Goal: Communication & Community: Answer question/provide support

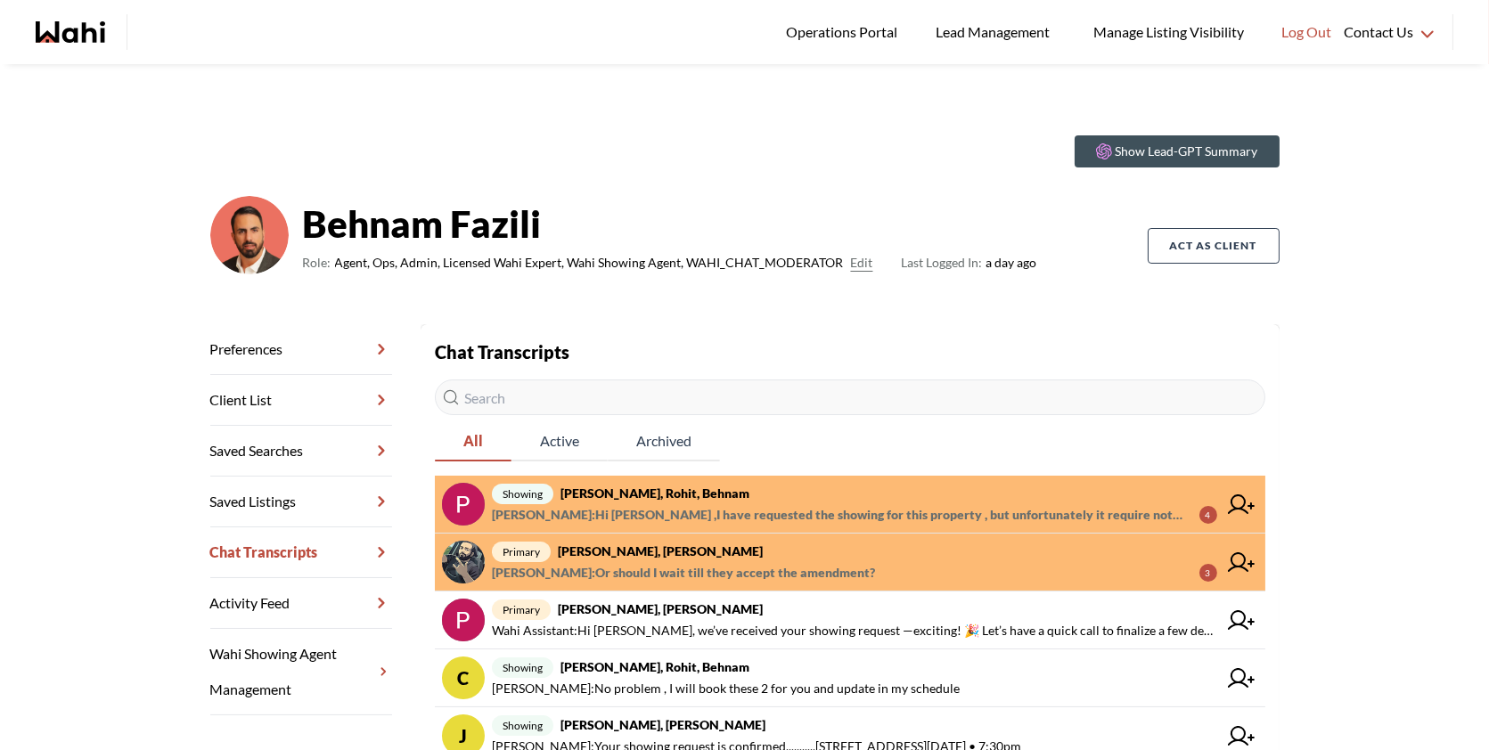
click at [803, 550] on span "primary Saeid Kanani, Behnam, Michelle" at bounding box center [854, 551] width 725 height 21
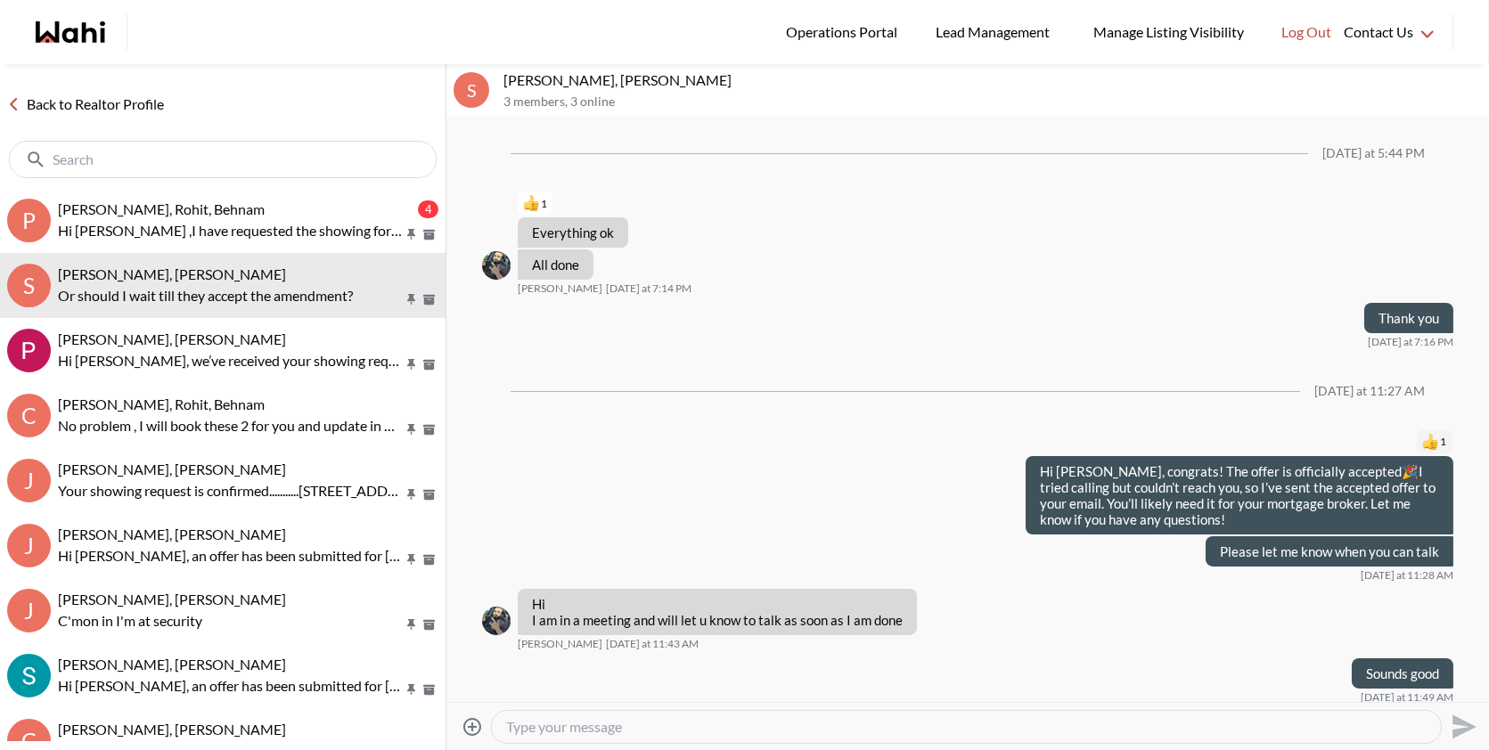
scroll to position [1654, 0]
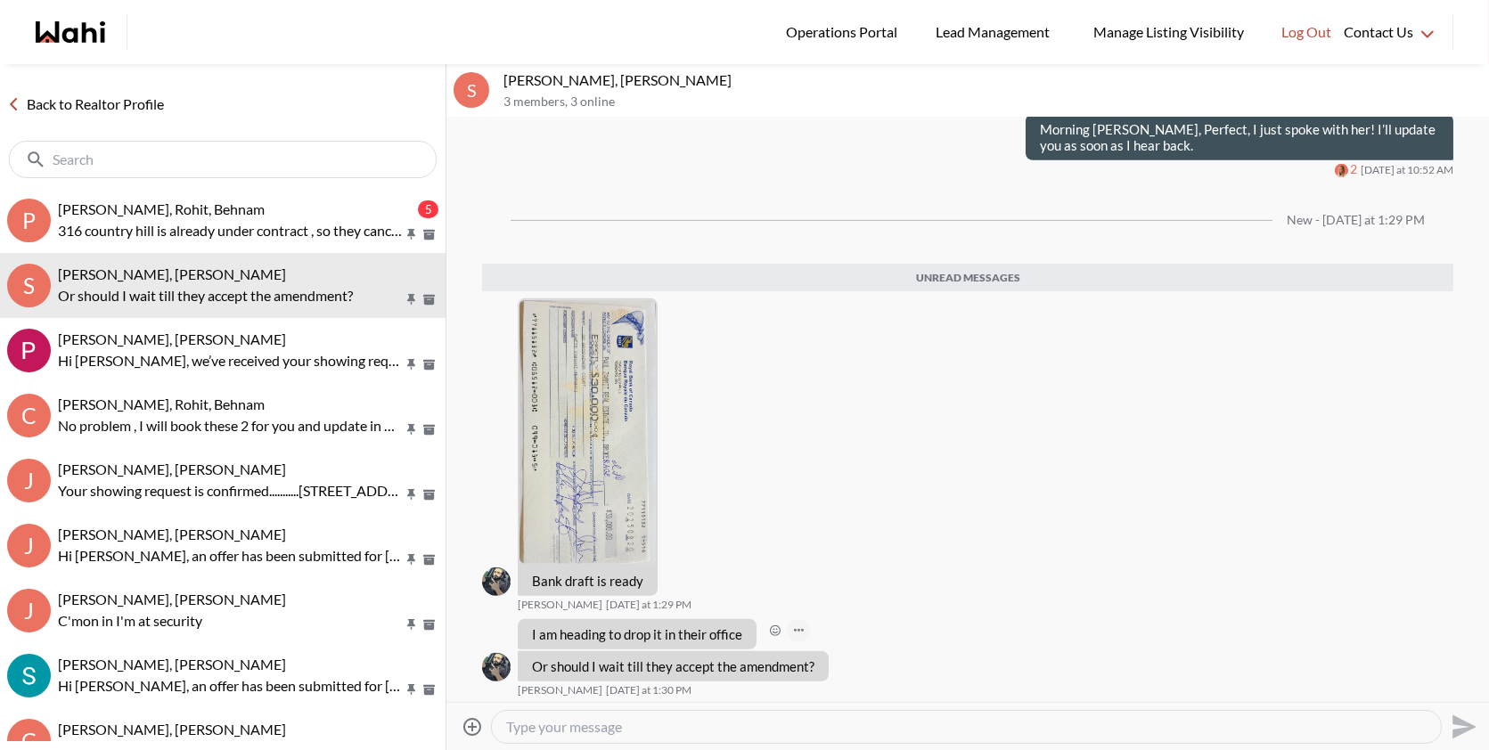
click at [803, 628] on button "Open Message Actions Menu" at bounding box center [798, 630] width 23 height 23
click at [779, 626] on div "Pin Mark as unread Flag Delete" at bounding box center [967, 410] width 1042 height 584
click at [770, 628] on icon "Open Reaction Selector" at bounding box center [775, 630] width 11 height 11
click at [827, 597] on div "Select Reaction: Thumbs up" at bounding box center [827, 590] width 16 height 16
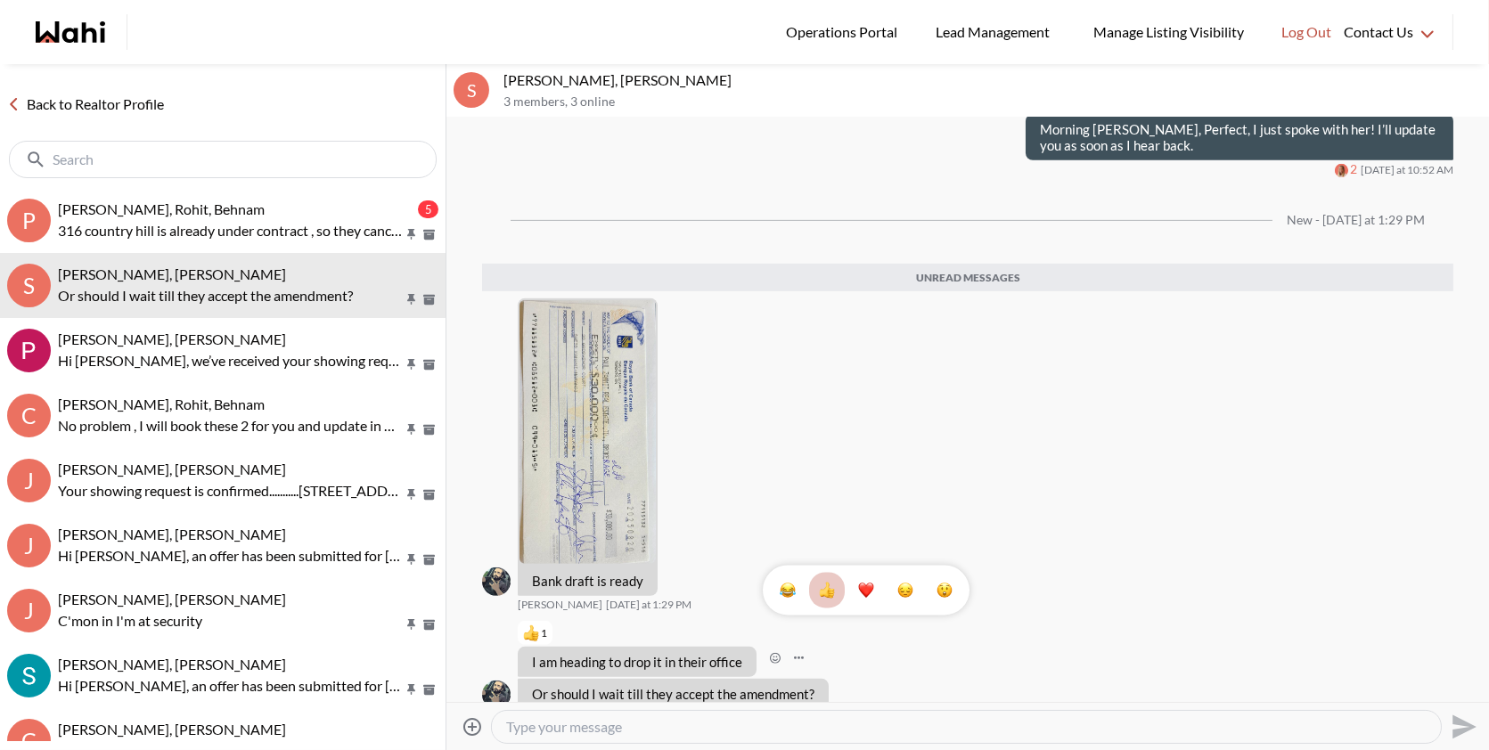
click at [609, 433] on div "1" at bounding box center [967, 410] width 1042 height 584
click at [609, 433] on img at bounding box center [587, 432] width 136 height 264
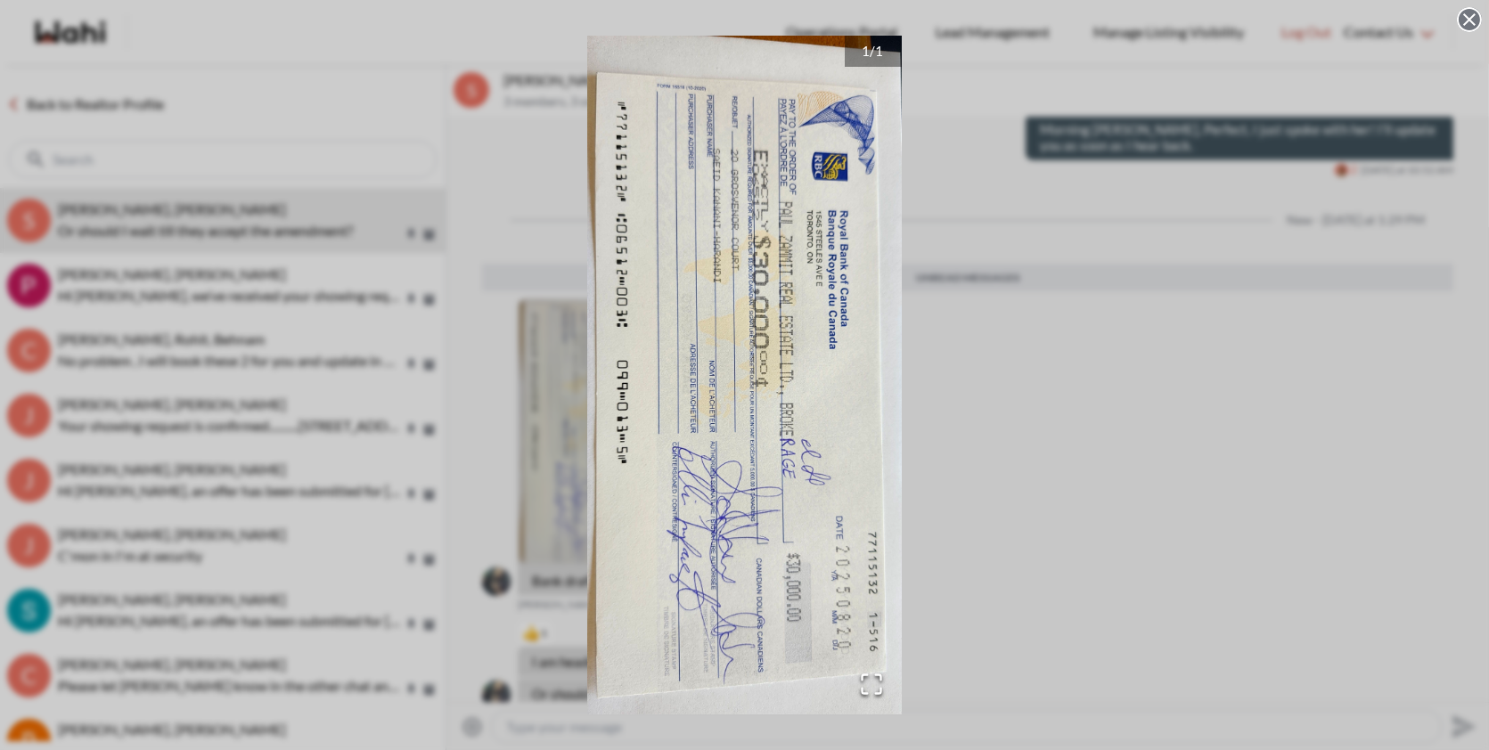
click at [1055, 339] on div "1 / 1" at bounding box center [744, 375] width 1489 height 750
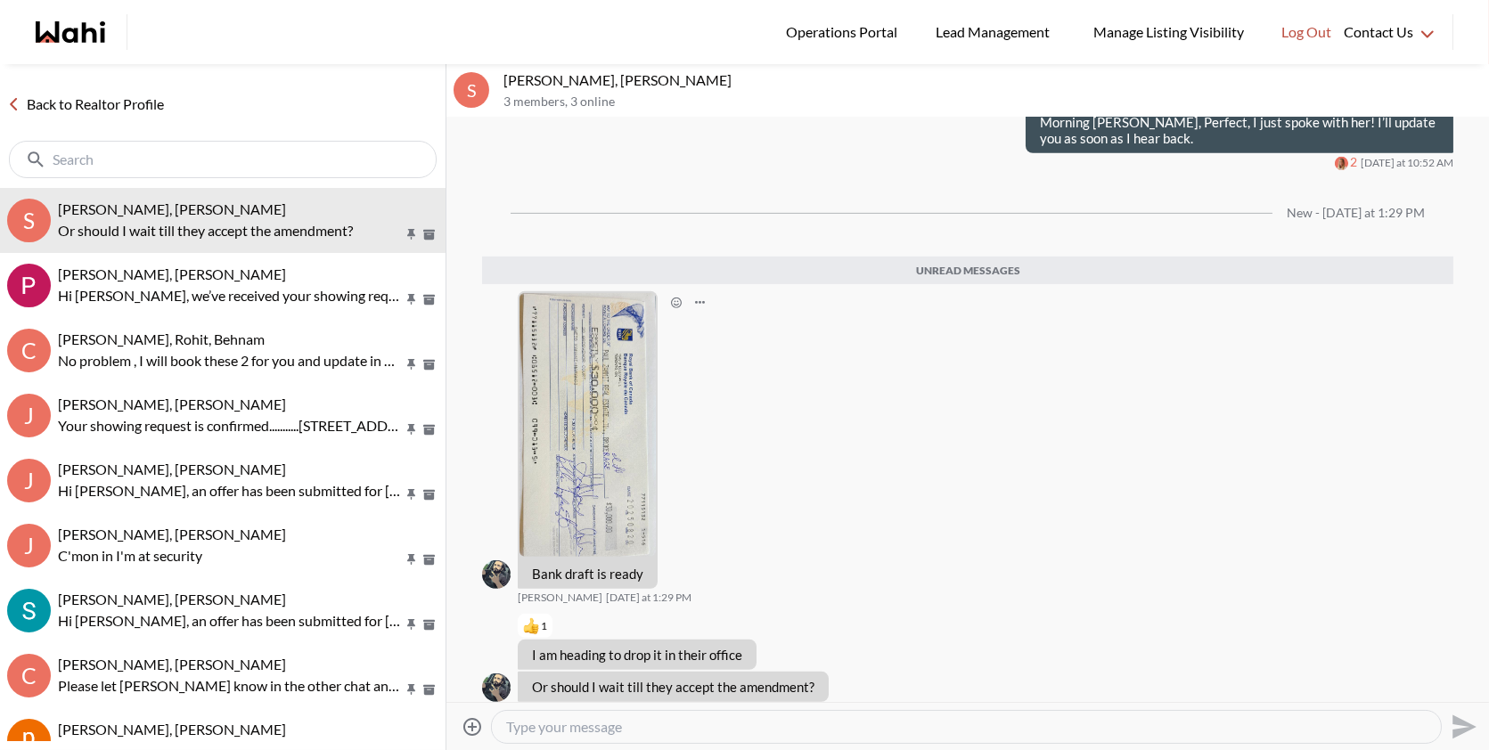
scroll to position [1681, 0]
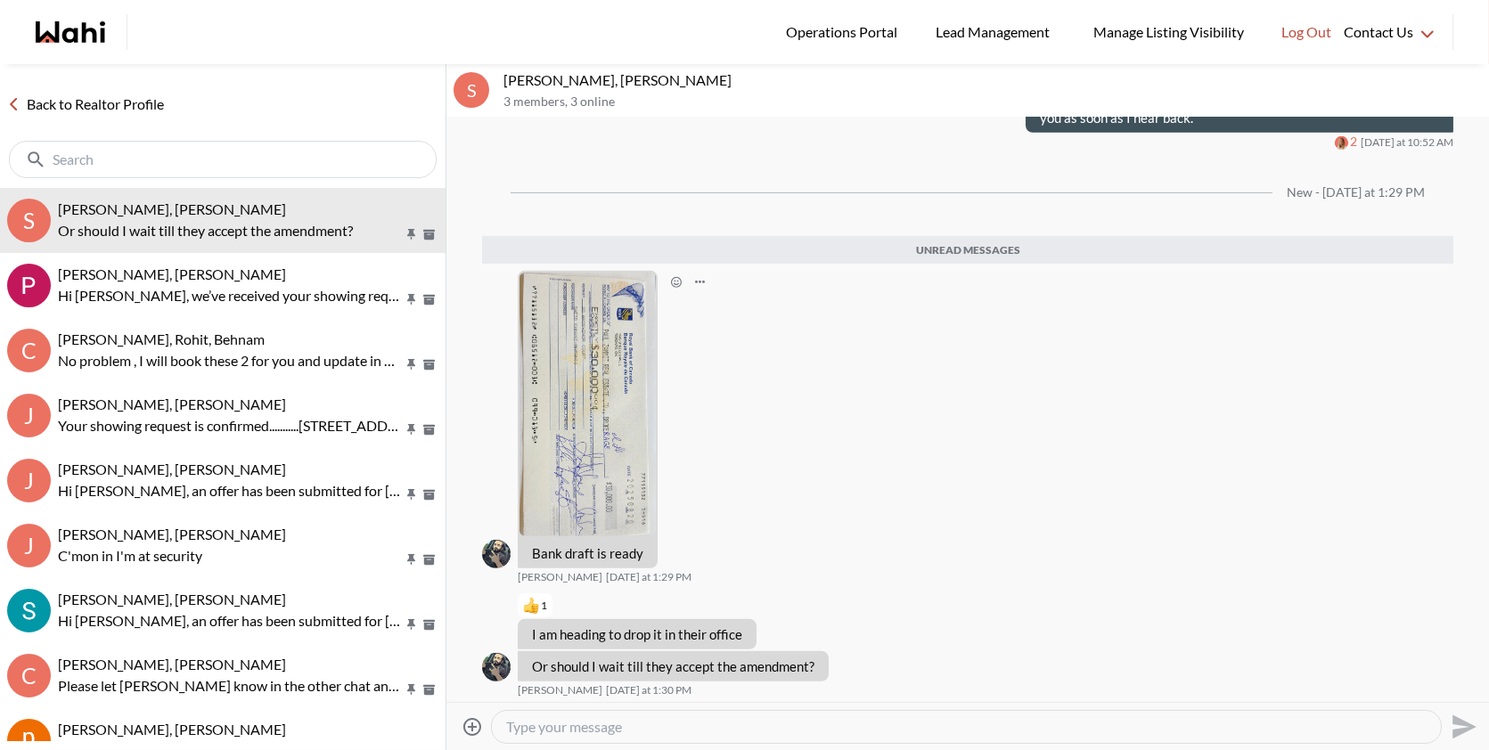
click at [621, 366] on img at bounding box center [587, 405] width 136 height 264
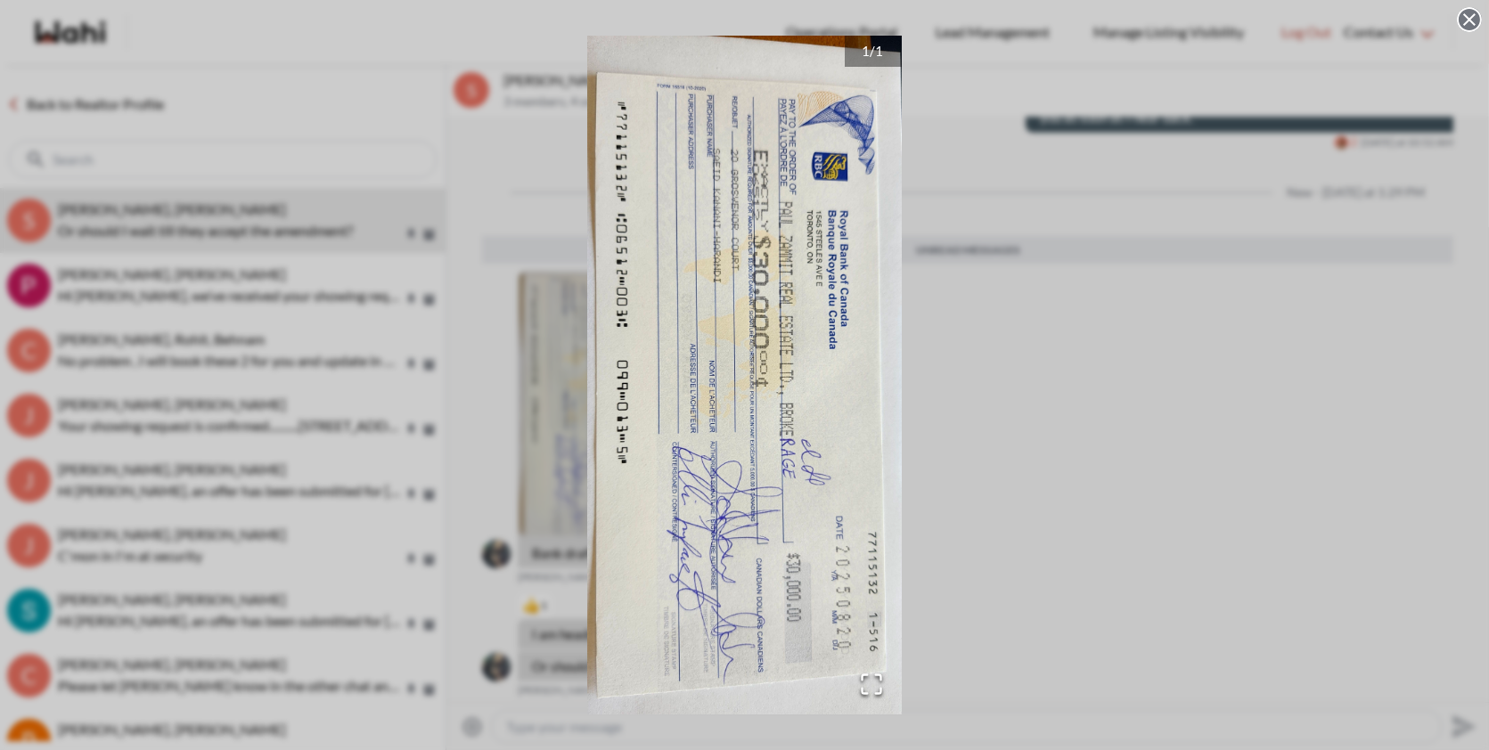
drag, startPoint x: 934, startPoint y: 405, endPoint x: 1070, endPoint y: 405, distance: 136.3
click at [1070, 405] on div "1 / 1" at bounding box center [744, 375] width 1489 height 750
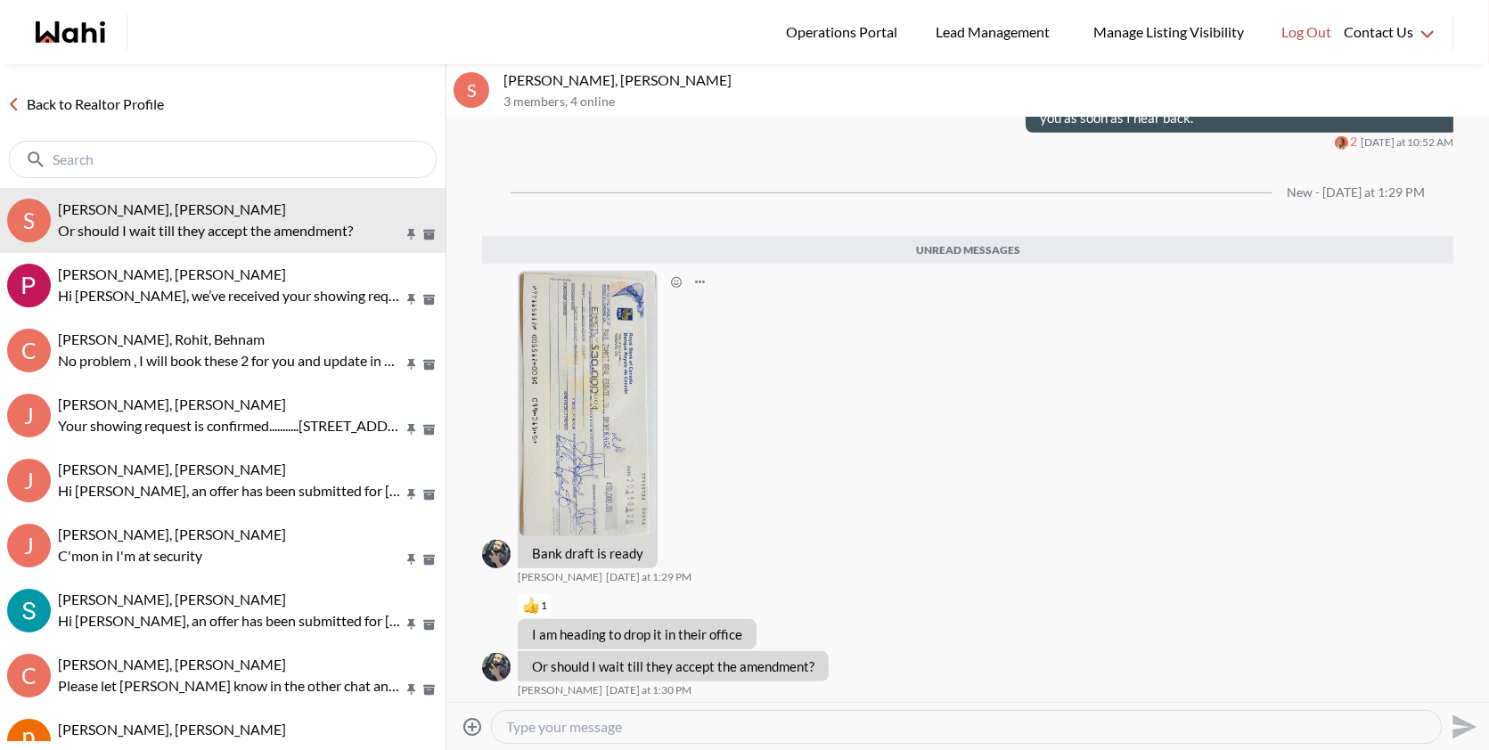
click at [1070, 405] on div "Bank draft is ready Saeid Kanani Today at 1:29 PM" at bounding box center [967, 428] width 971 height 314
click at [547, 721] on textarea "Type your message" at bounding box center [966, 727] width 920 height 18
click at [605, 394] on img at bounding box center [587, 405] width 136 height 264
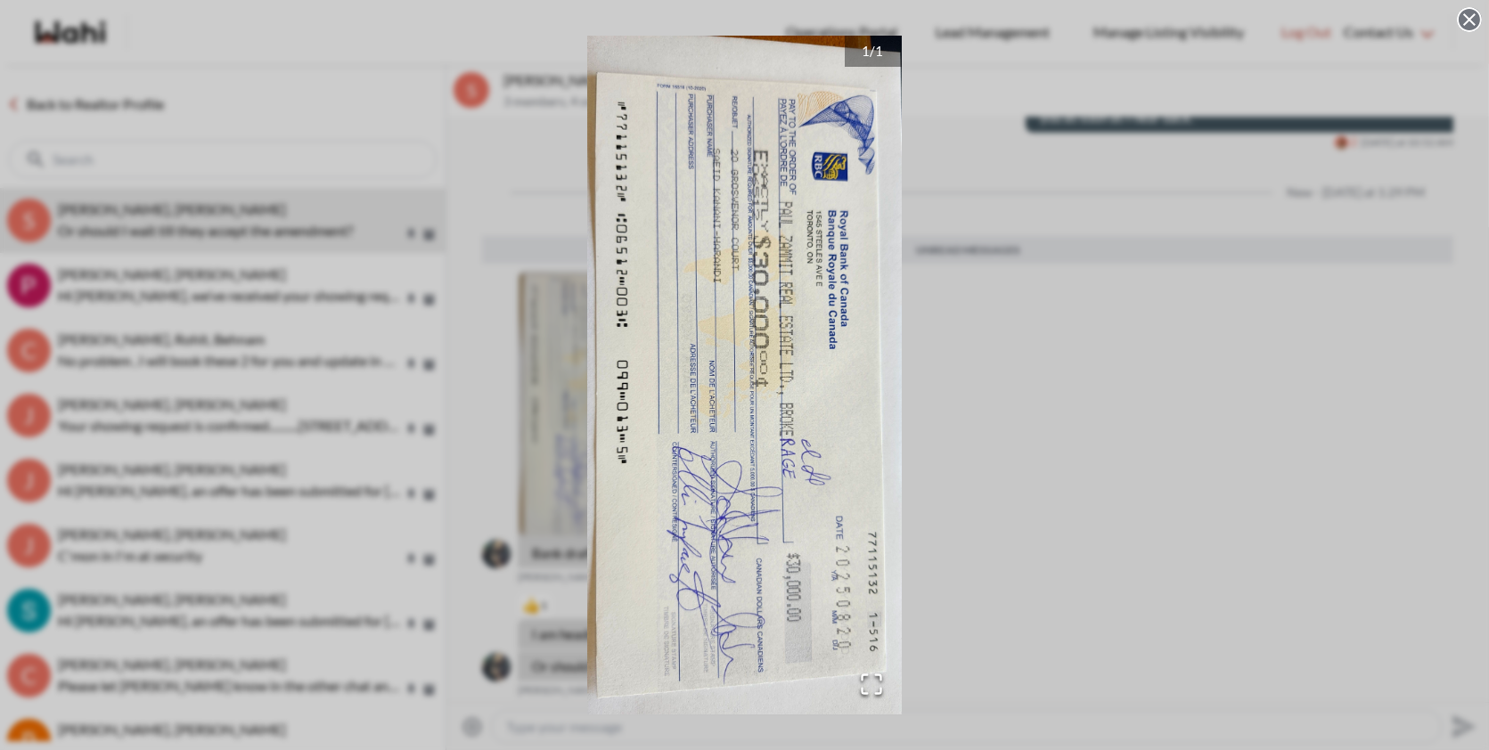
click at [1164, 404] on div "1 / 1" at bounding box center [744, 375] width 1489 height 750
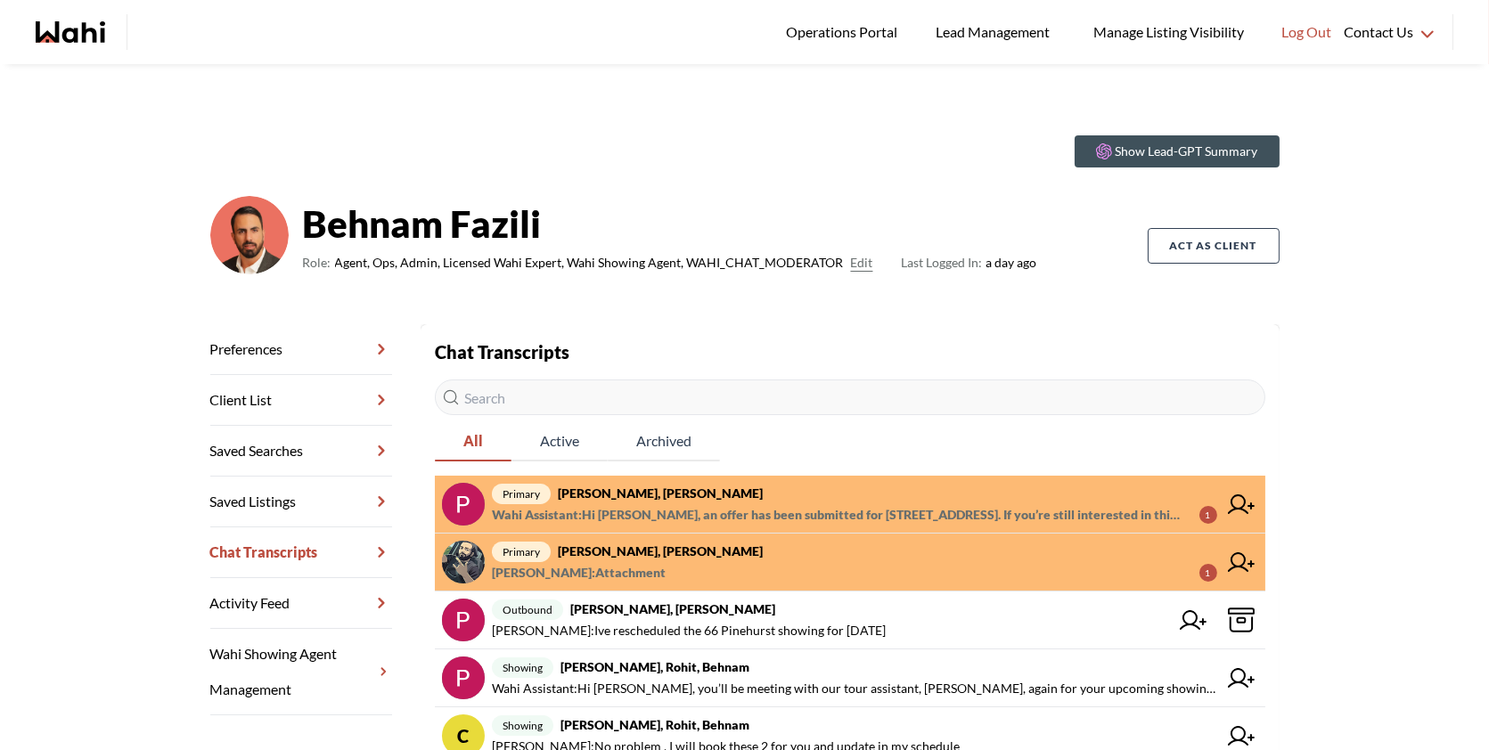
click at [869, 560] on span "primary Saeid Kanani, Behnam, Michelle" at bounding box center [854, 551] width 725 height 21
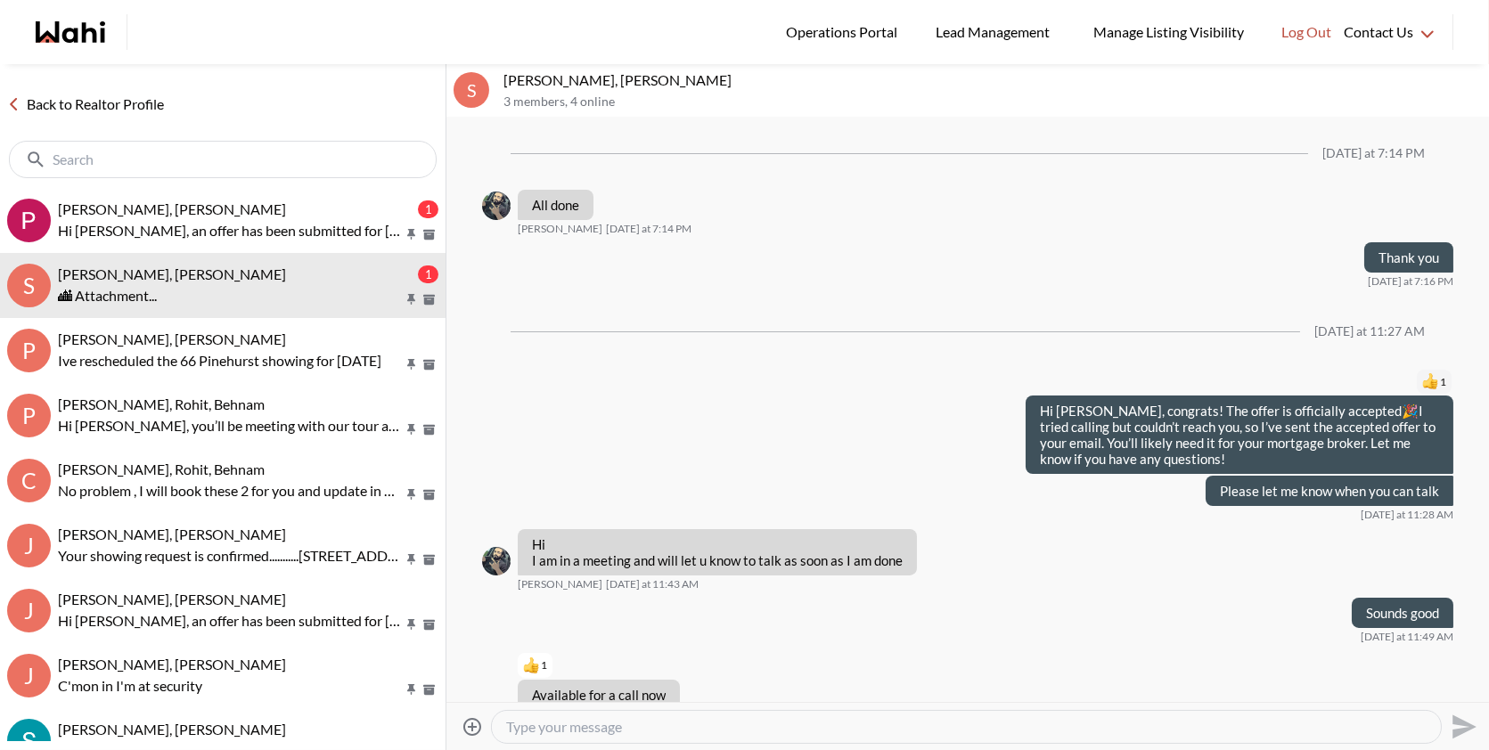
scroll to position [1878, 0]
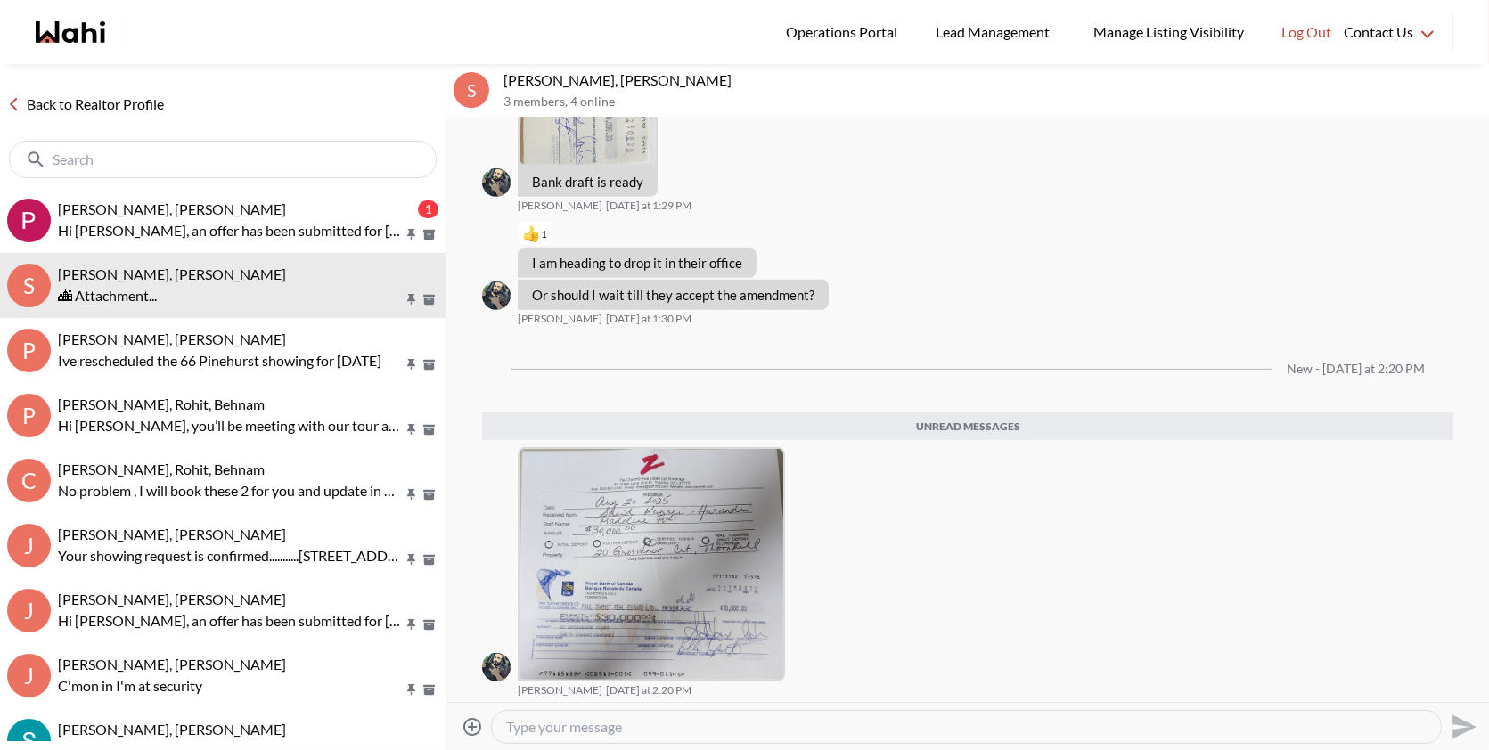
click at [651, 736] on div at bounding box center [966, 727] width 949 height 32
click at [566, 726] on textarea "Type your message" at bounding box center [966, 727] width 920 height 18
type textarea "Thank you"
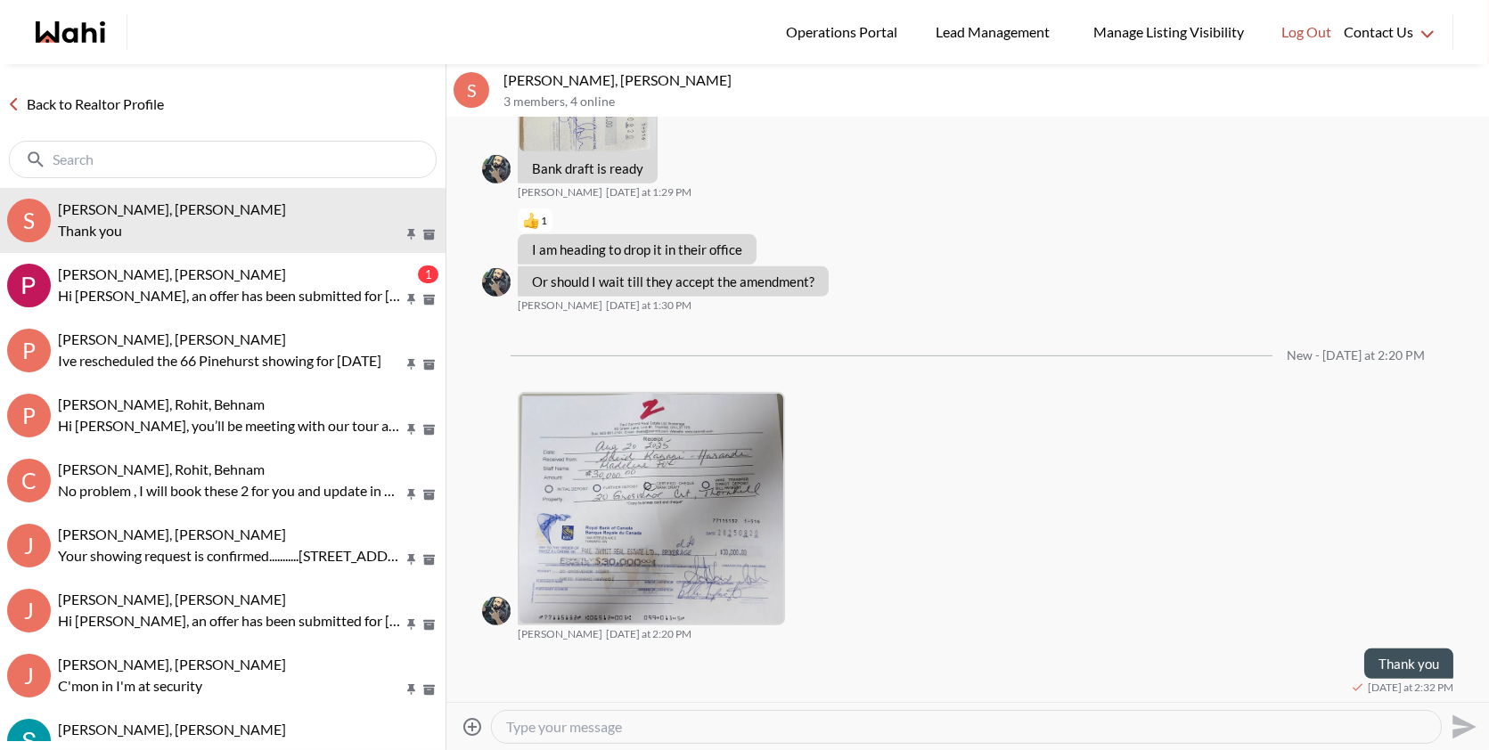
scroll to position [1889, 0]
click at [599, 478] on img at bounding box center [651, 511] width 264 height 230
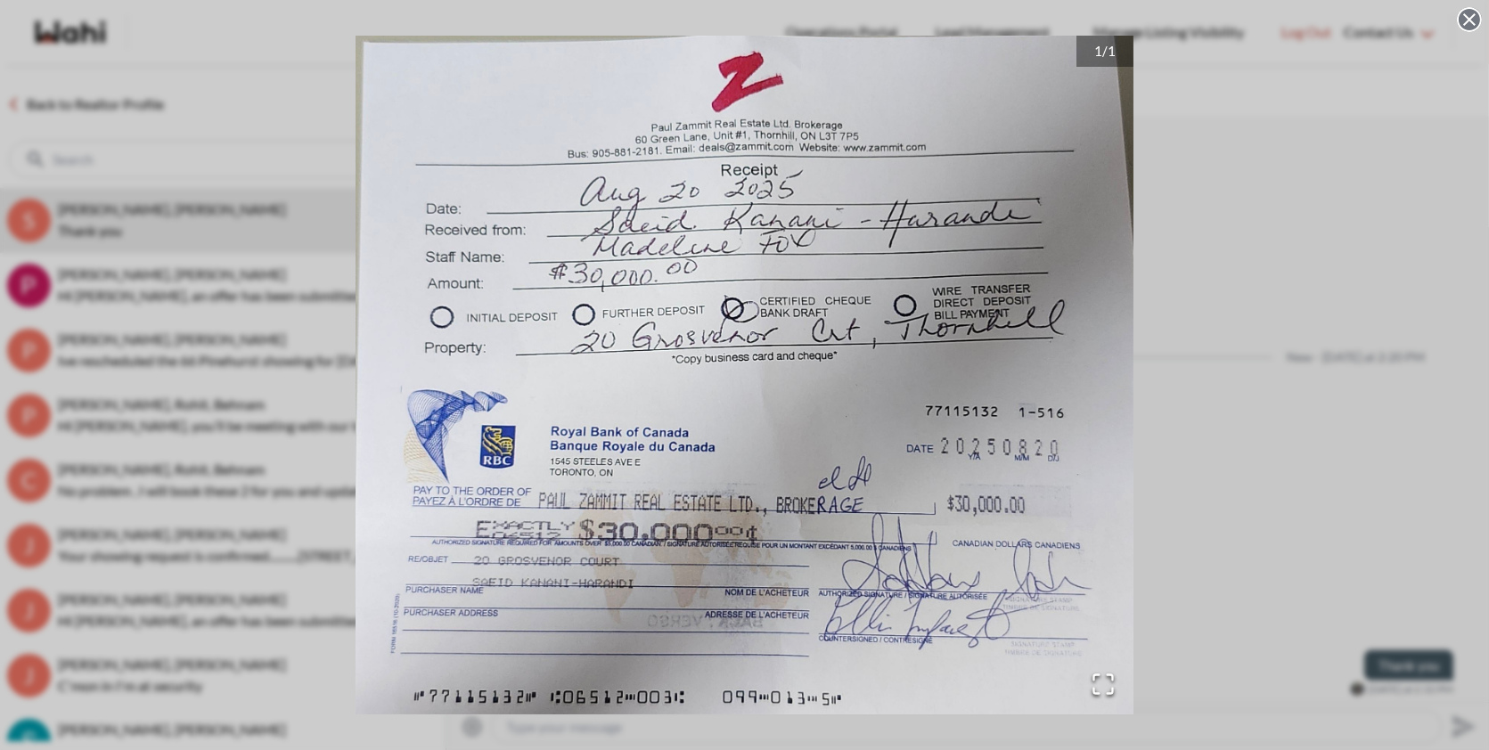
scroll to position [1888, 0]
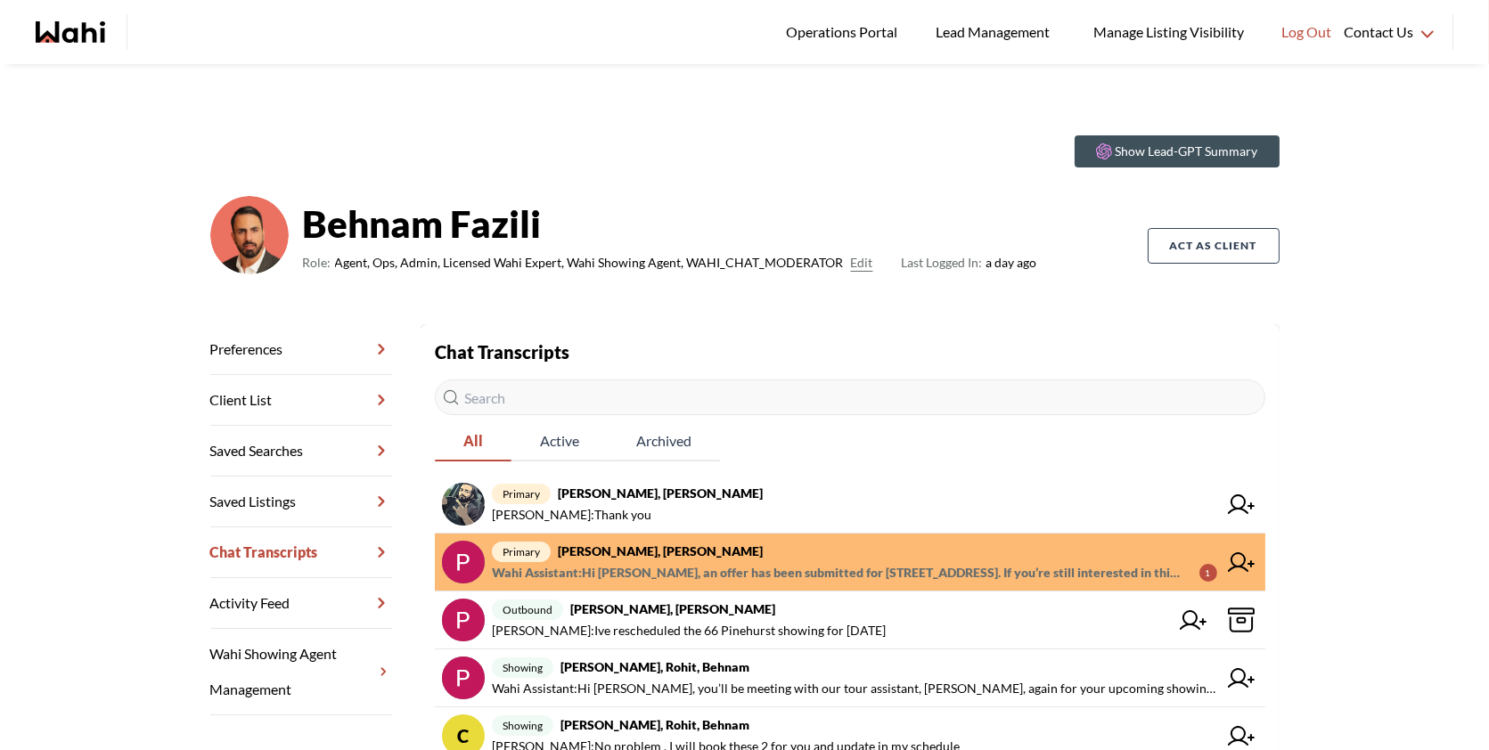
click at [843, 549] on span "primary [PERSON_NAME], [PERSON_NAME]" at bounding box center [854, 551] width 725 height 21
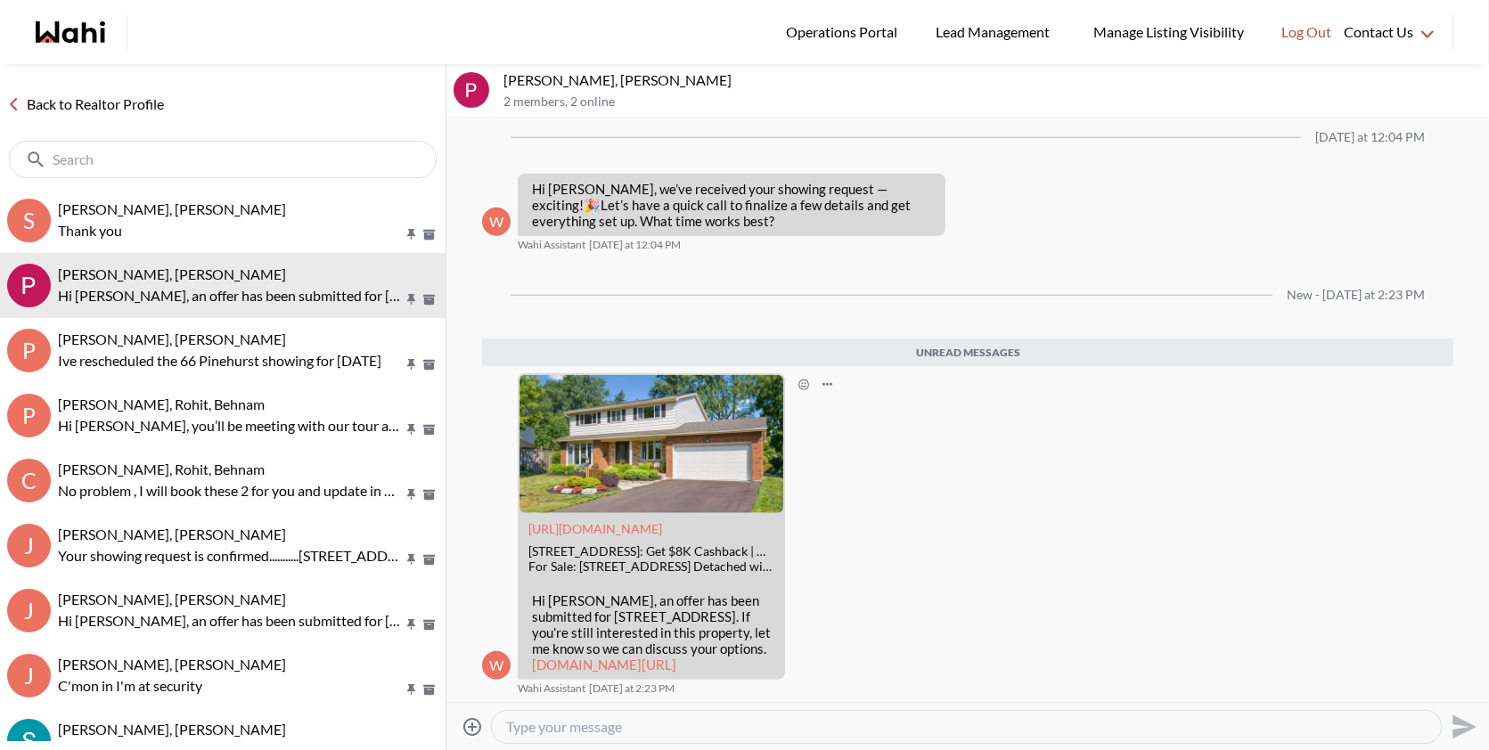
scroll to position [3857, 0]
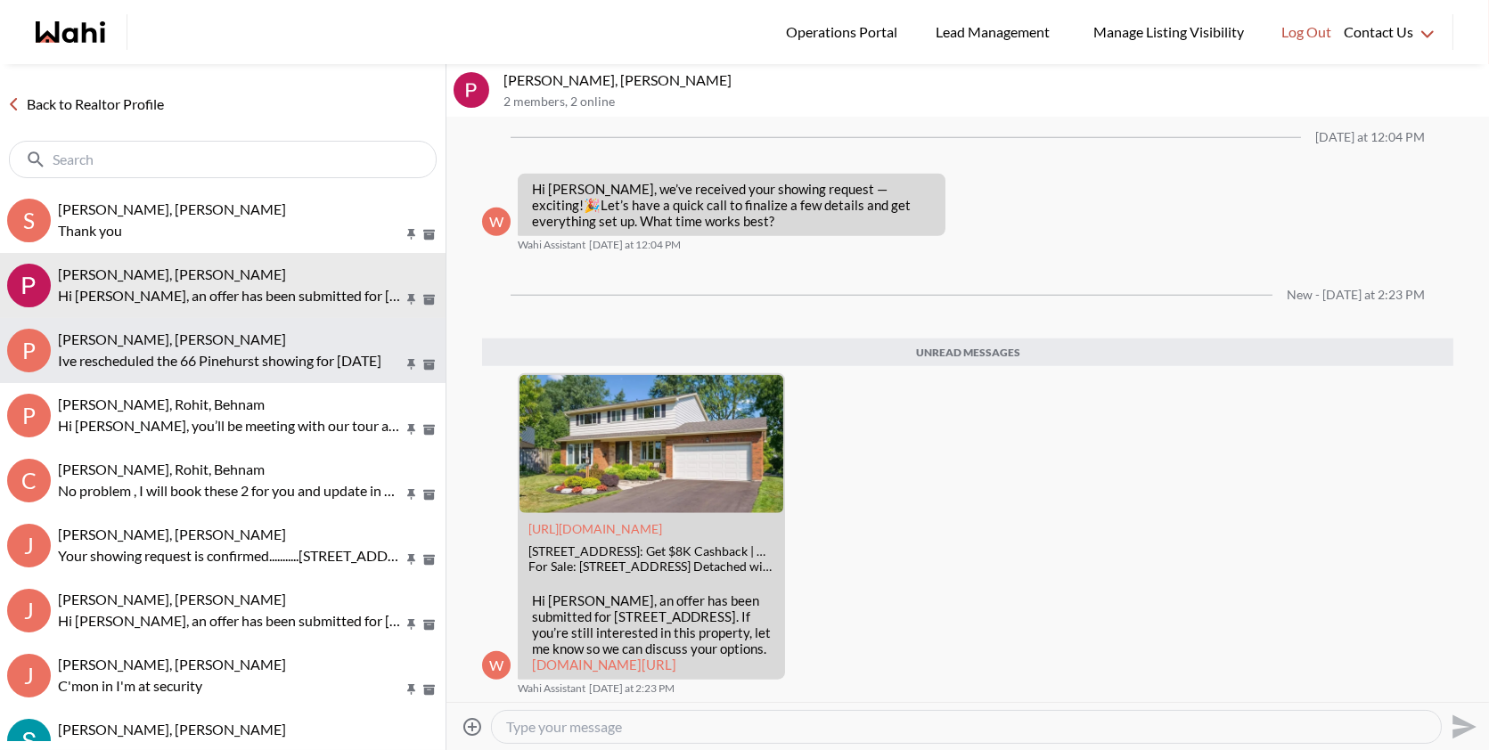
click at [237, 322] on button "P Pat Ade, Behnam, Rohit Ive rescheduled the 66 Pinehurst showing for tomorrow" at bounding box center [222, 350] width 445 height 65
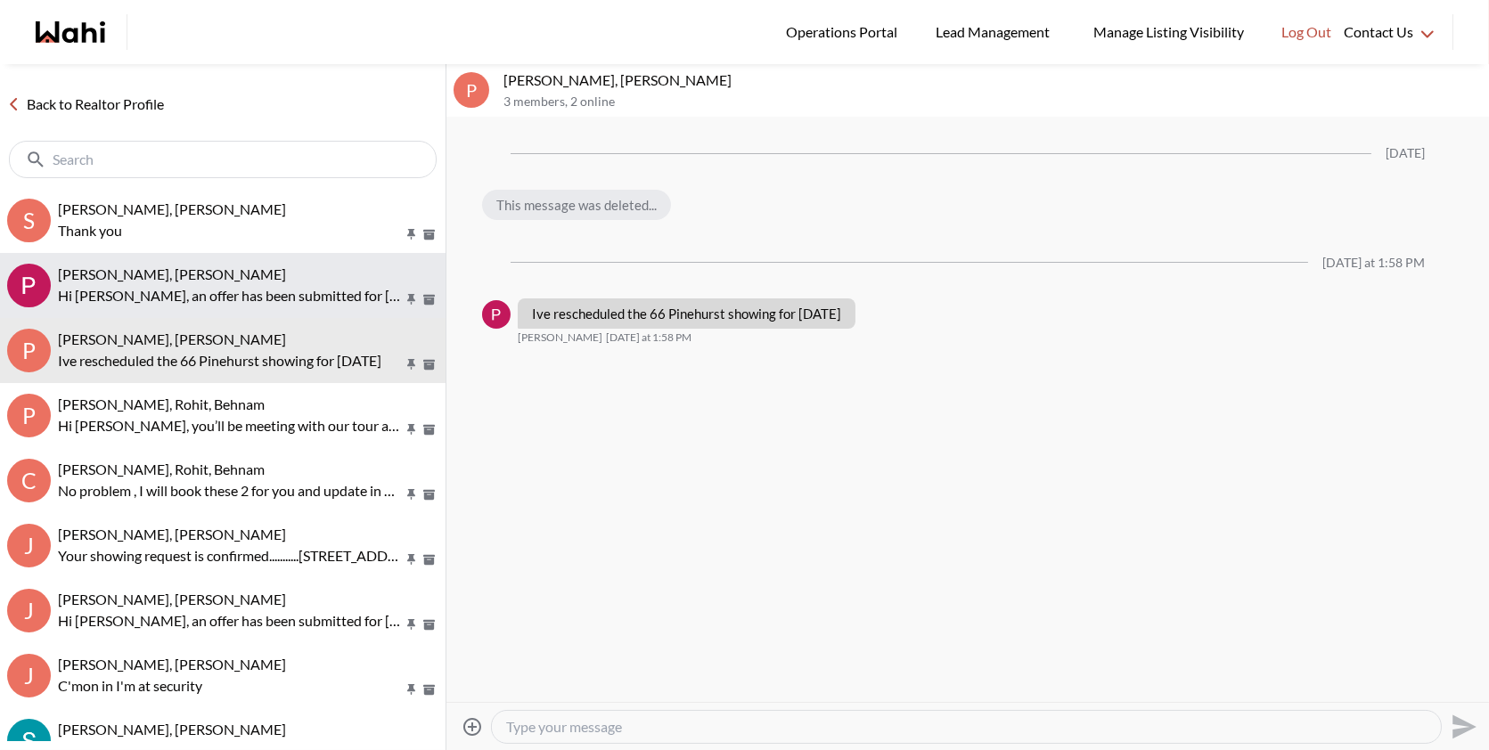
click at [200, 258] on button "Pat Ade, Behnam Hi Pat, an offer has been submitted for 66 Pinehurst Cres, Kitc…" at bounding box center [222, 285] width 445 height 65
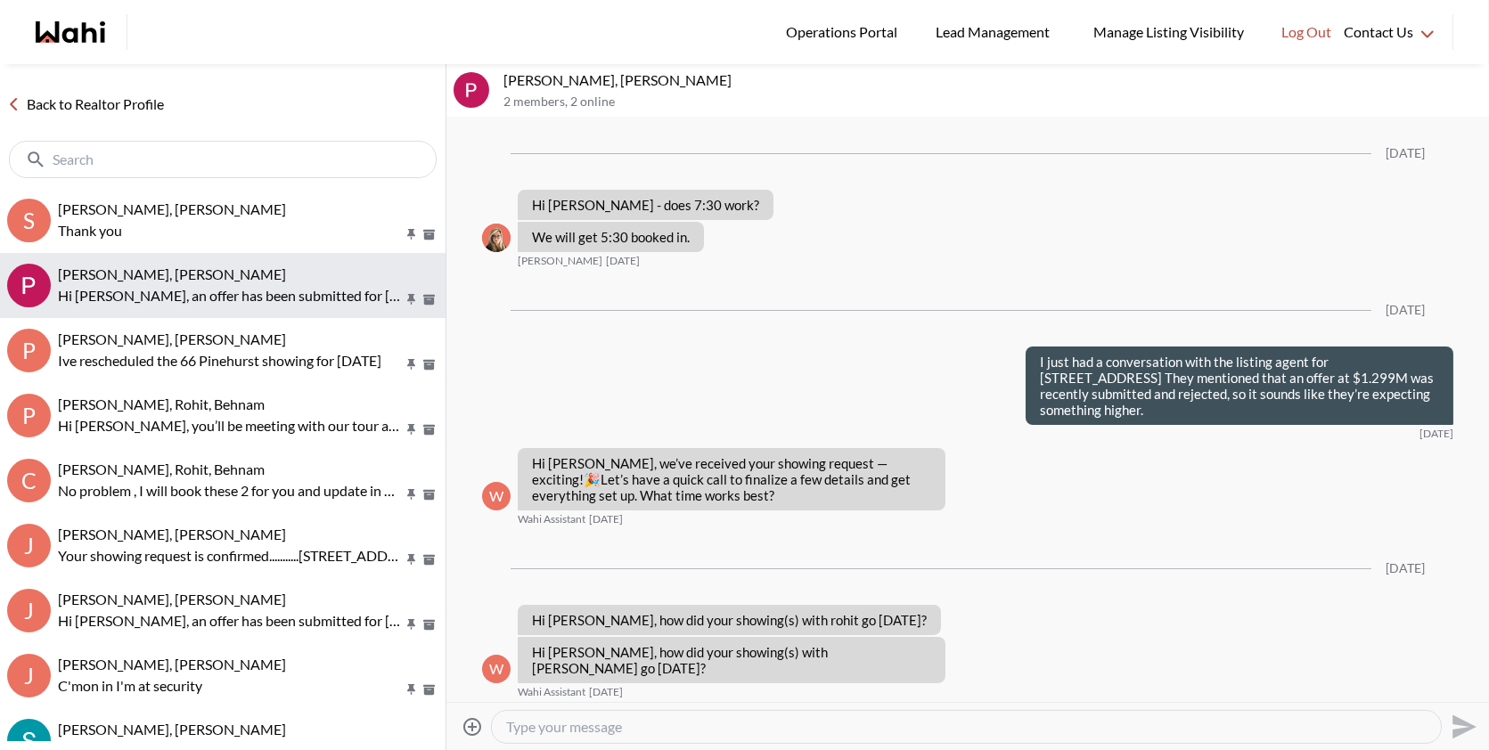
scroll to position [3743, 0]
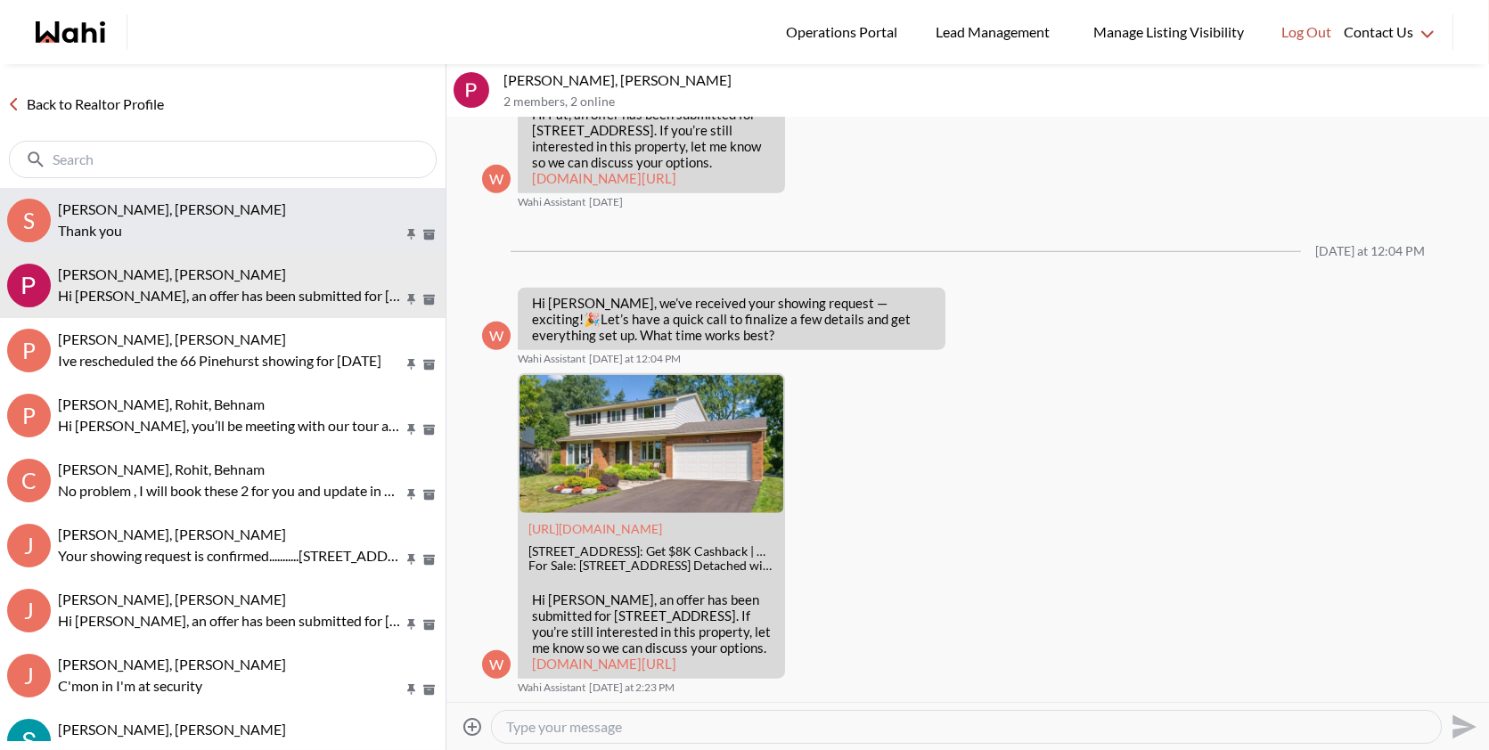
click at [195, 218] on div "Saeid Kanani, Behnam, Michelle Thank you" at bounding box center [248, 220] width 380 height 41
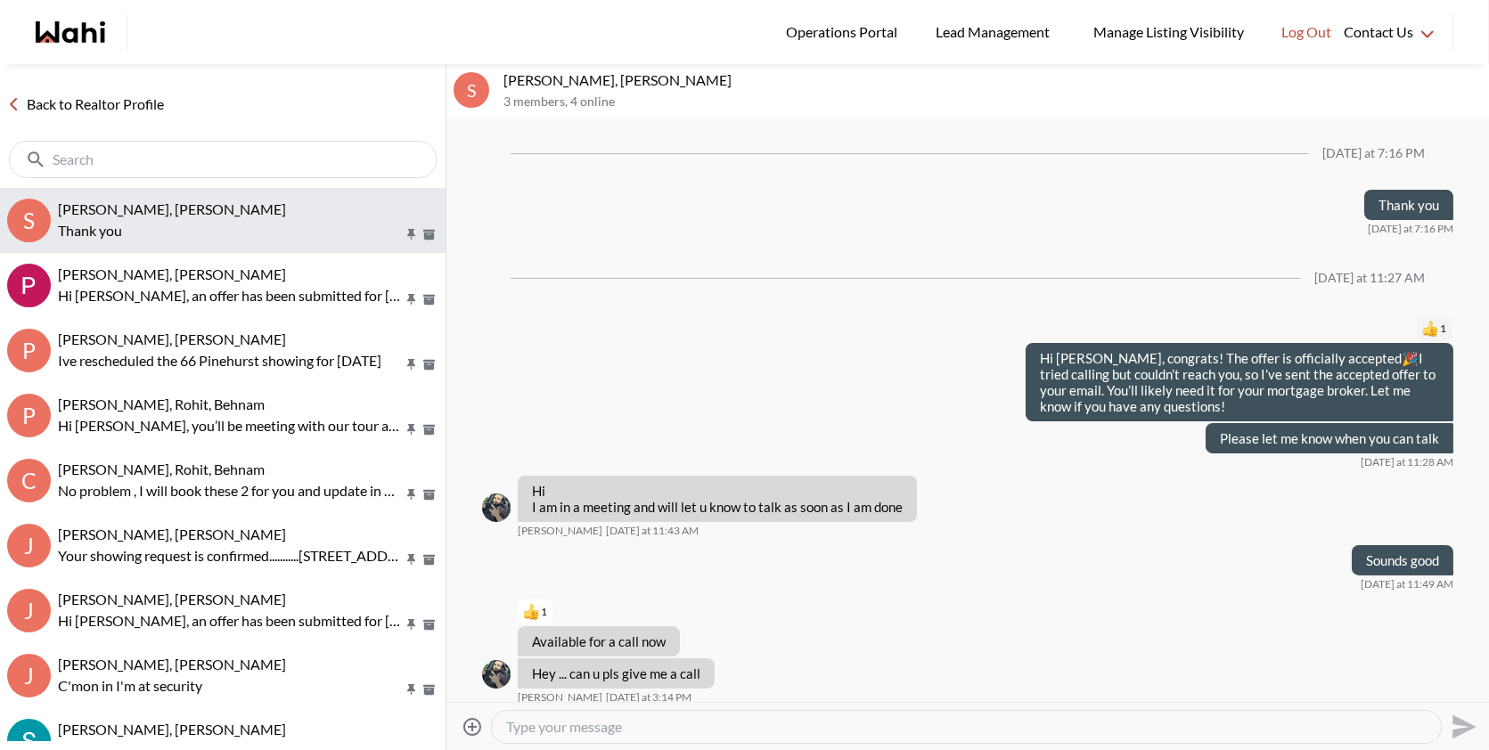
scroll to position [1764, 0]
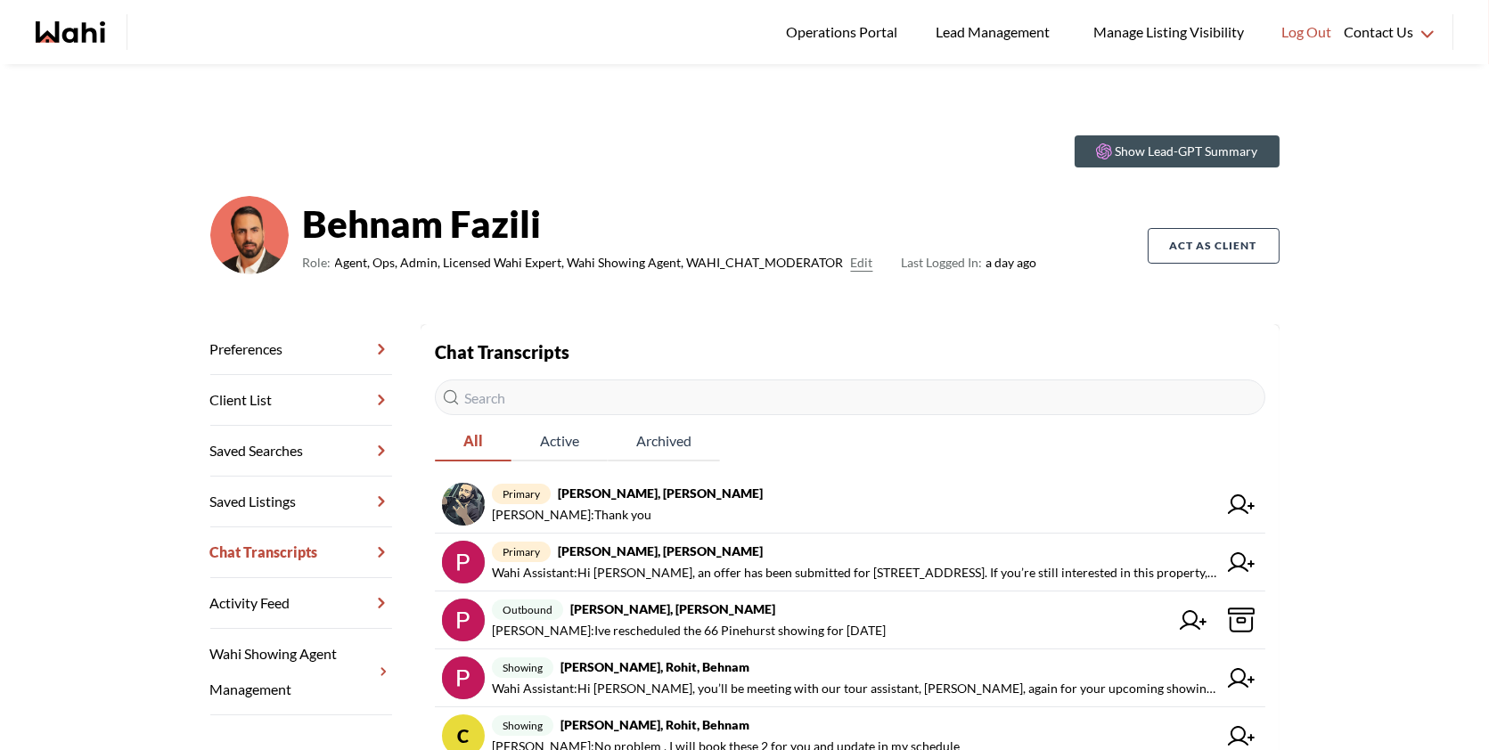
click at [597, 408] on input "text" at bounding box center [850, 398] width 830 height 36
type input "jak"
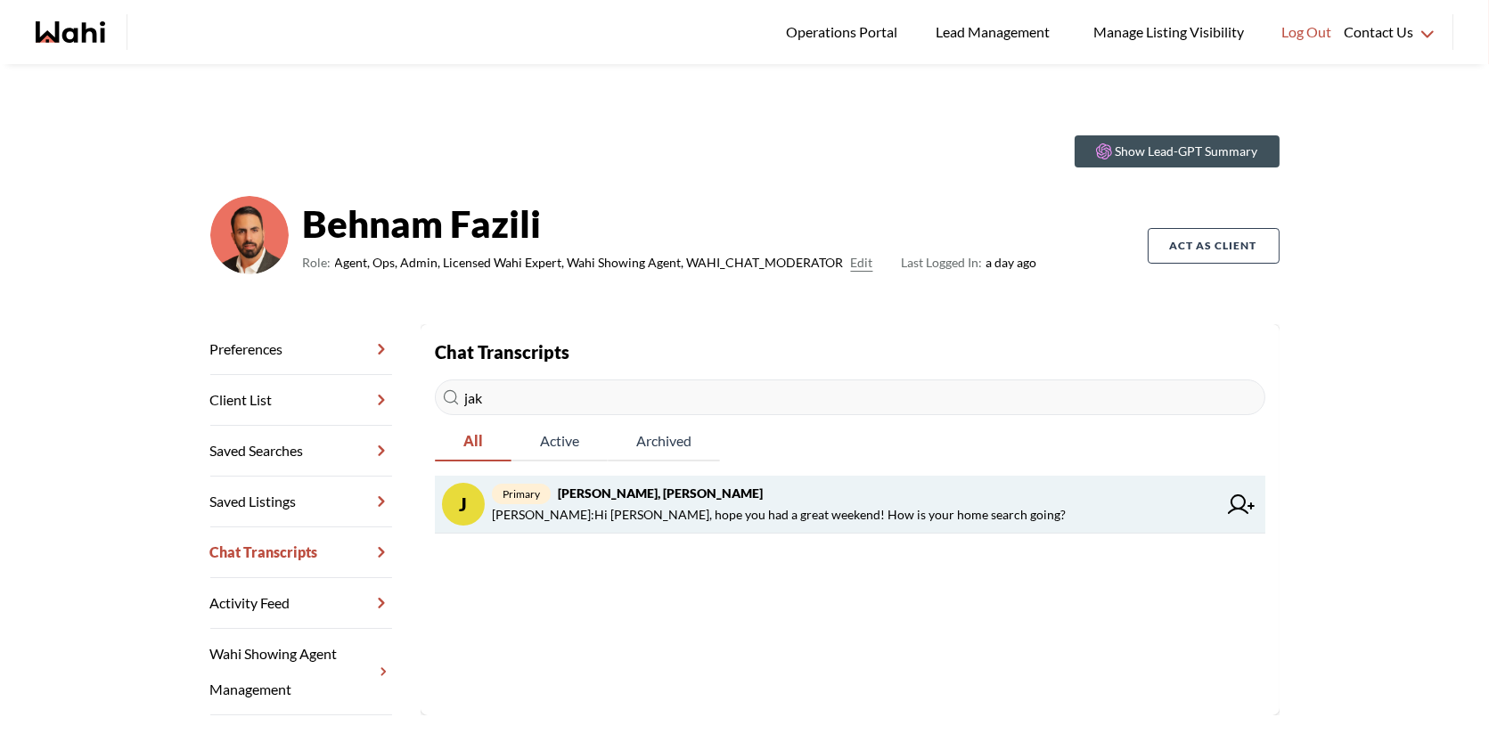
click at [658, 510] on span "[PERSON_NAME] : Hi [PERSON_NAME], hope you had a great weekend! How is your hom…" at bounding box center [779, 514] width 574 height 21
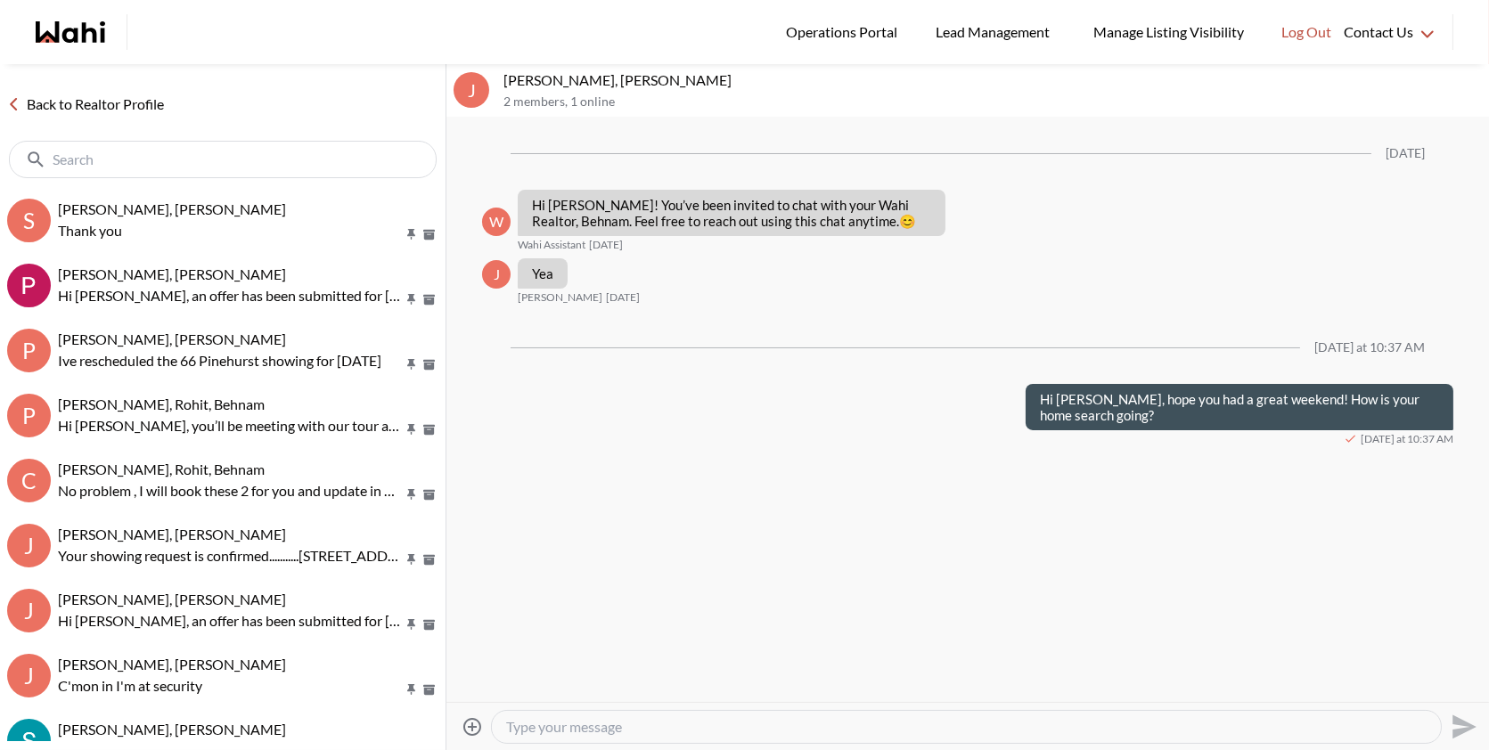
click at [177, 151] on input "text" at bounding box center [225, 160] width 344 height 18
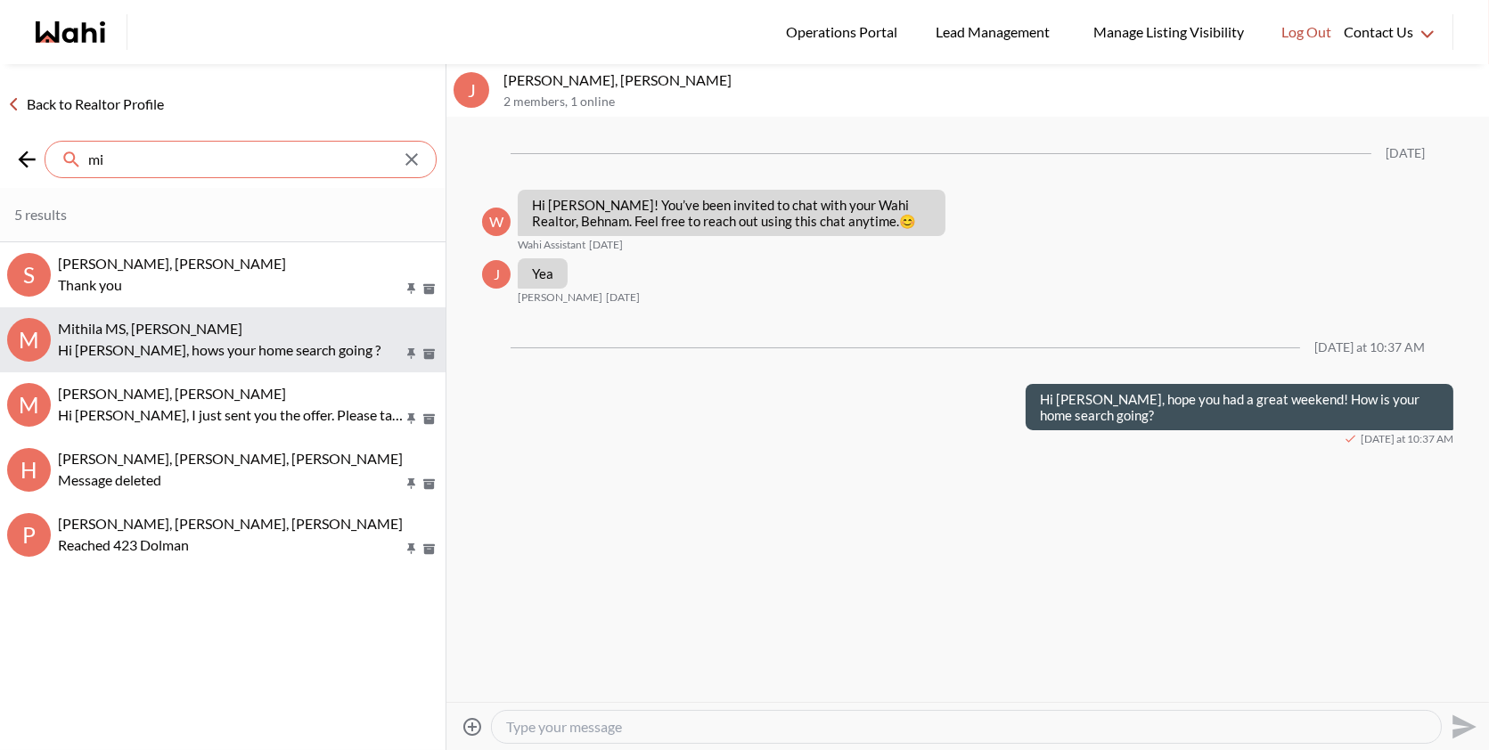
type input "mi"
click at [123, 331] on span "Mithila MS, [PERSON_NAME]" at bounding box center [150, 328] width 184 height 17
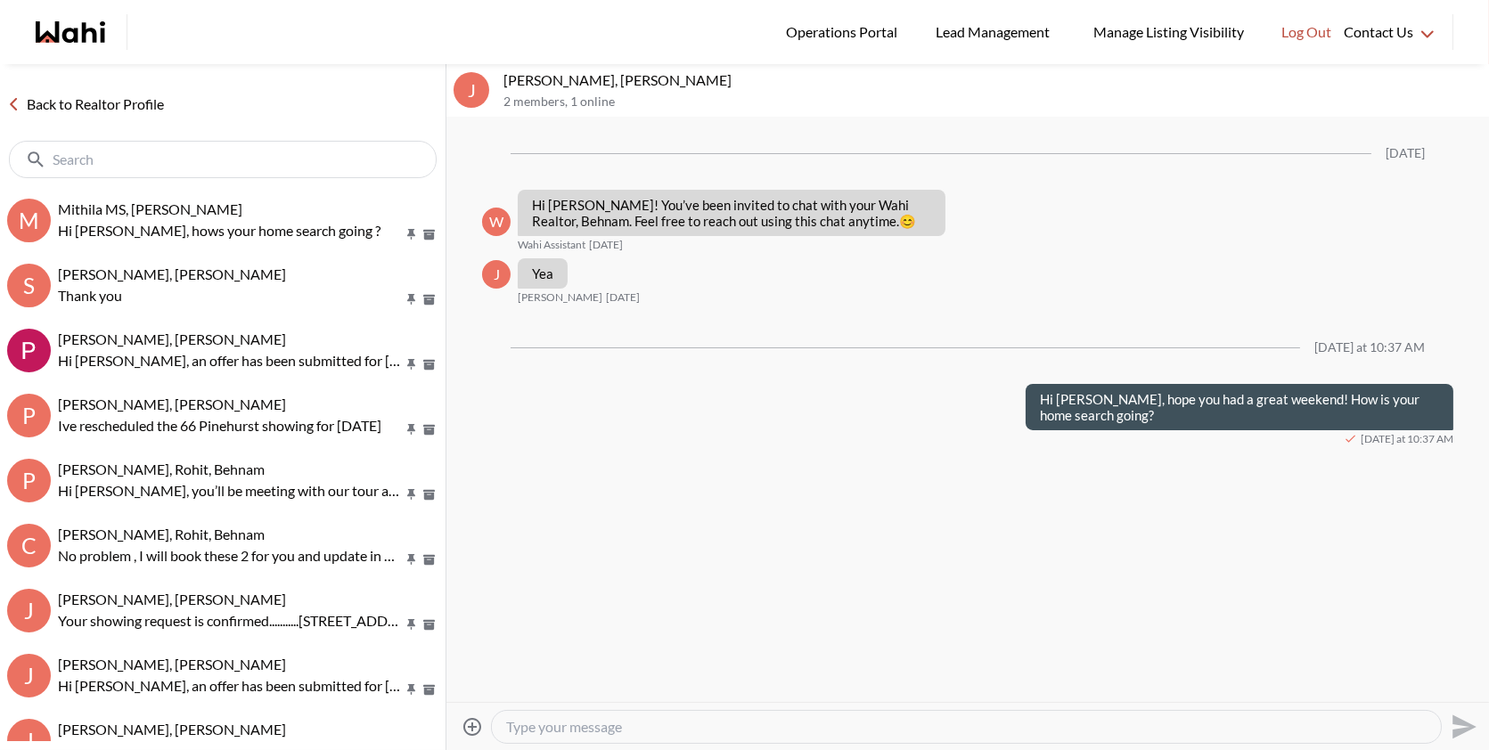
click at [608, 721] on textarea "Type your message" at bounding box center [966, 727] width 920 height 18
